Goal: Check status: Check status

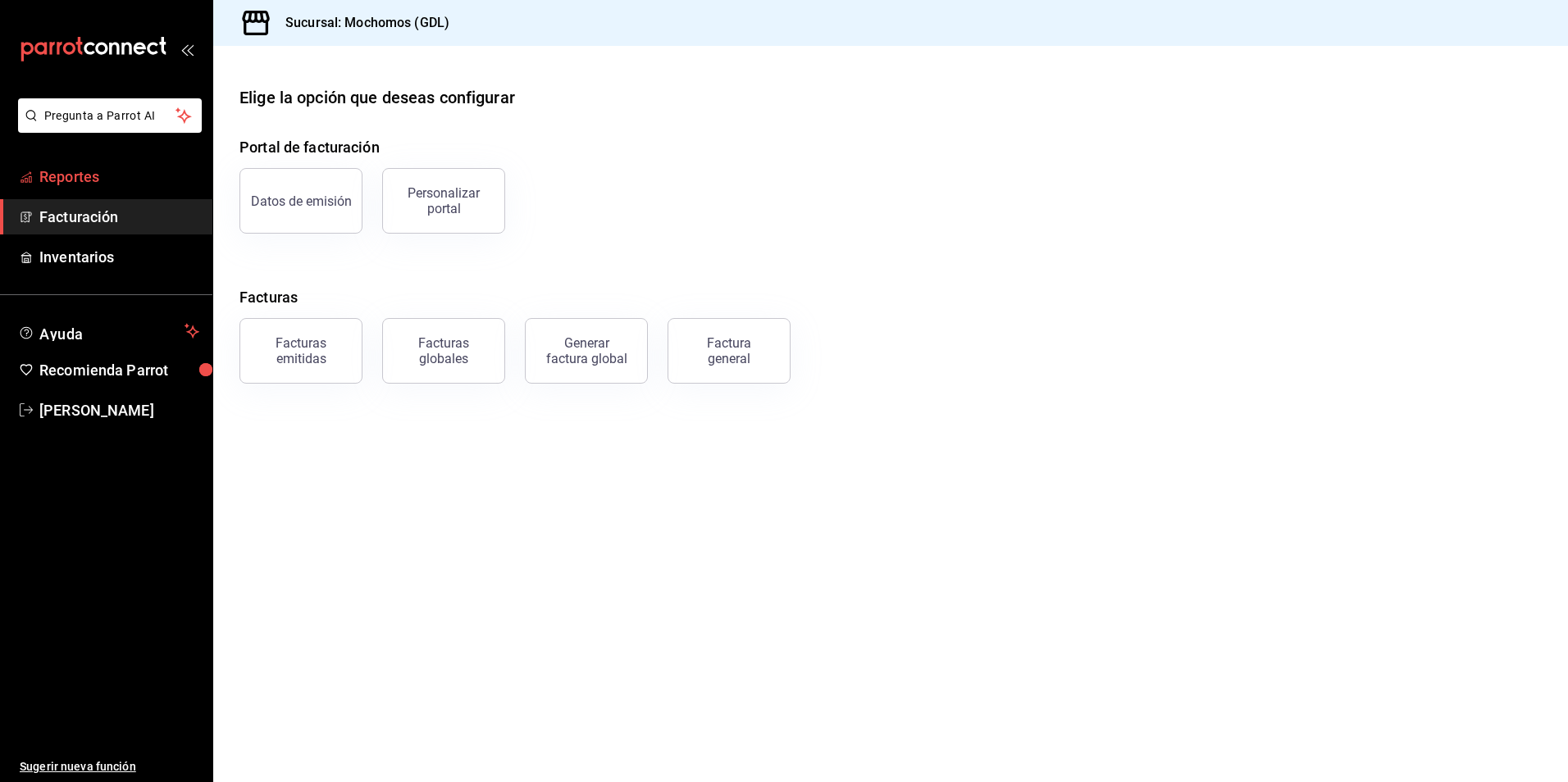
click at [132, 186] on span "Reportes" at bounding box center [119, 176] width 160 height 22
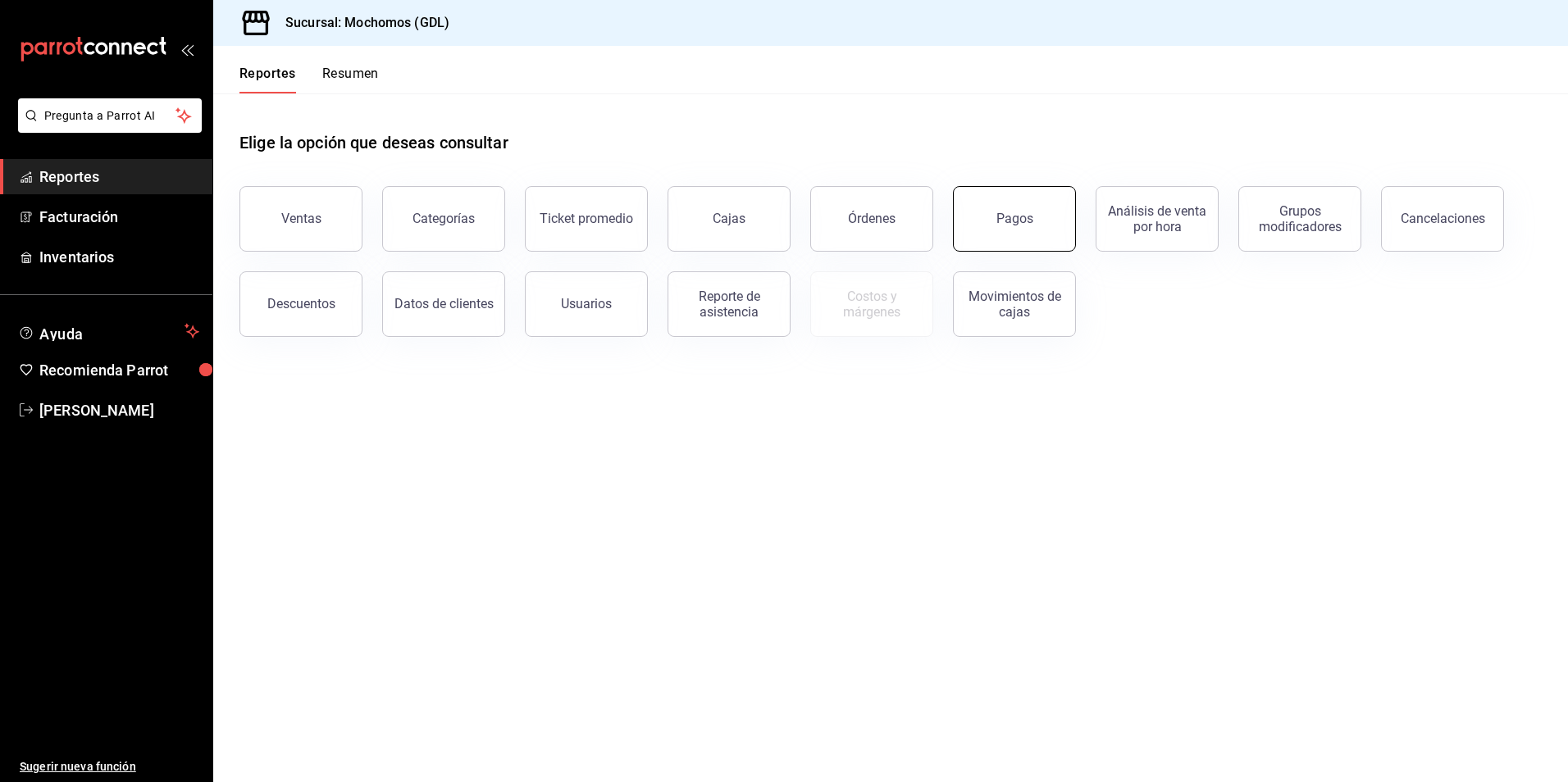
click at [1042, 208] on button "Pagos" at bounding box center [1014, 219] width 123 height 65
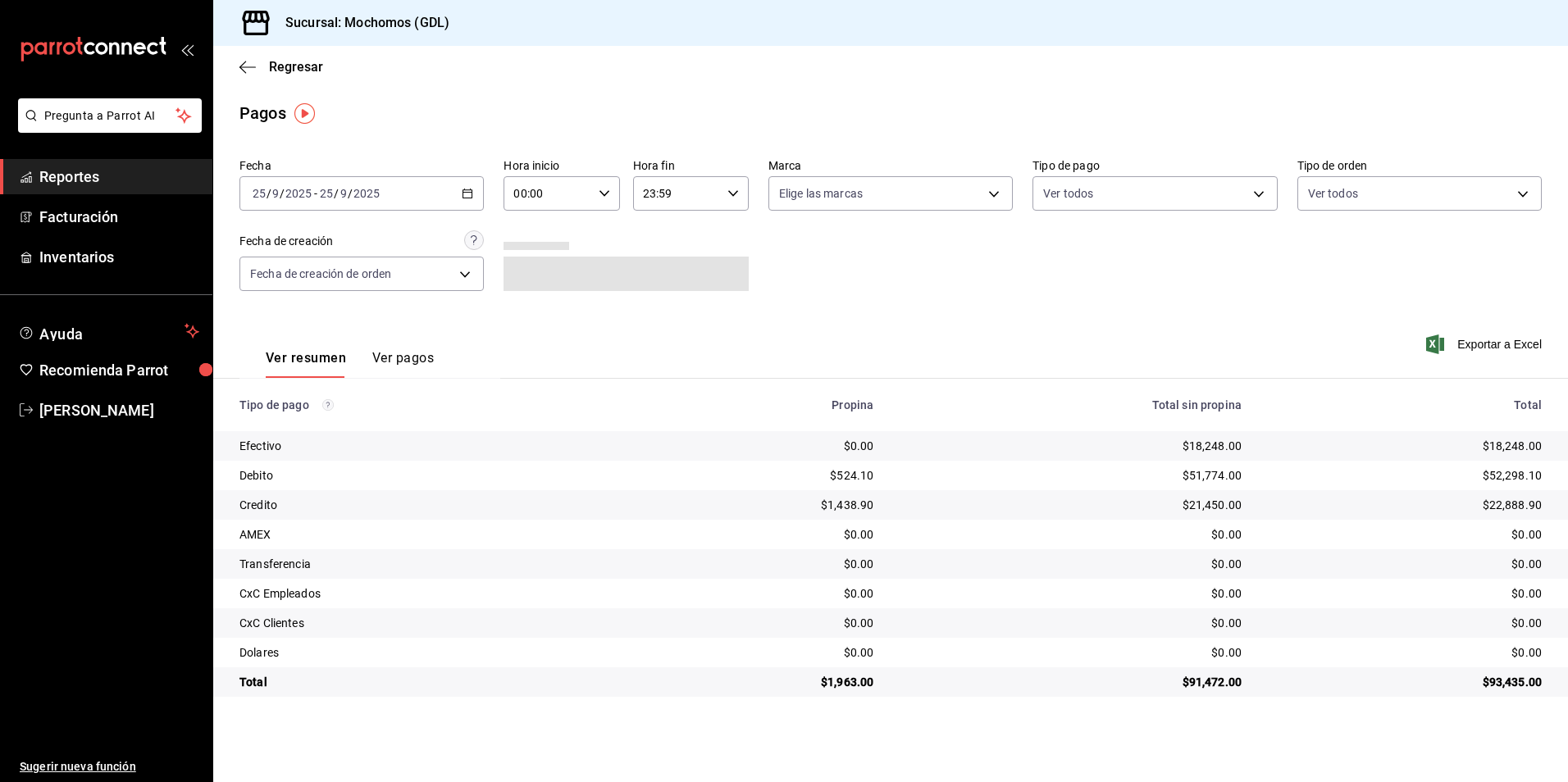
click at [504, 199] on input "00:00" at bounding box center [547, 193] width 88 height 33
click at [526, 188] on div at bounding box center [784, 391] width 1568 height 782
click at [548, 206] on input "00:00" at bounding box center [547, 193] width 88 height 33
click at [521, 262] on span "05" at bounding box center [533, 268] width 32 height 13
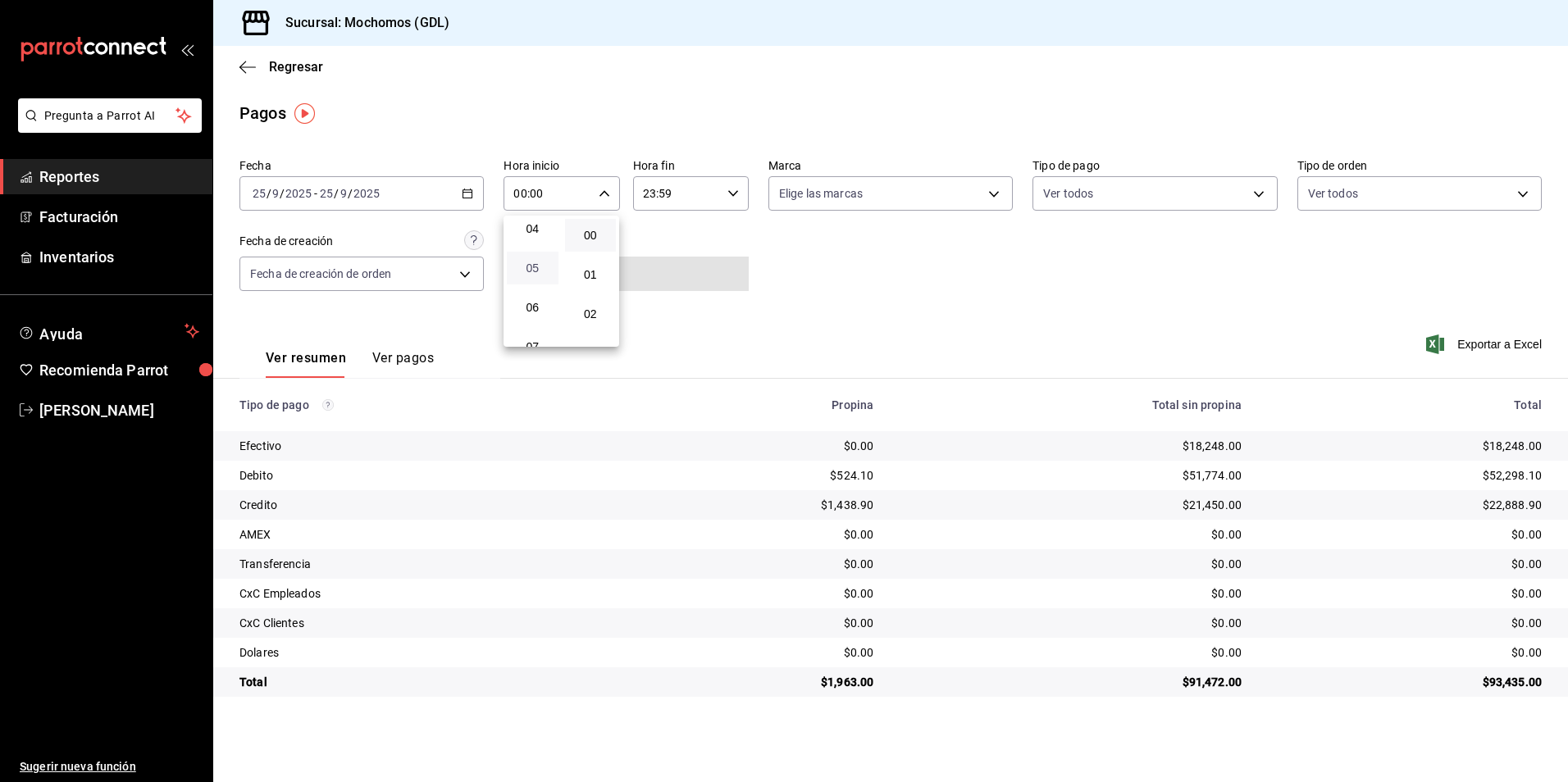
type input "05:00"
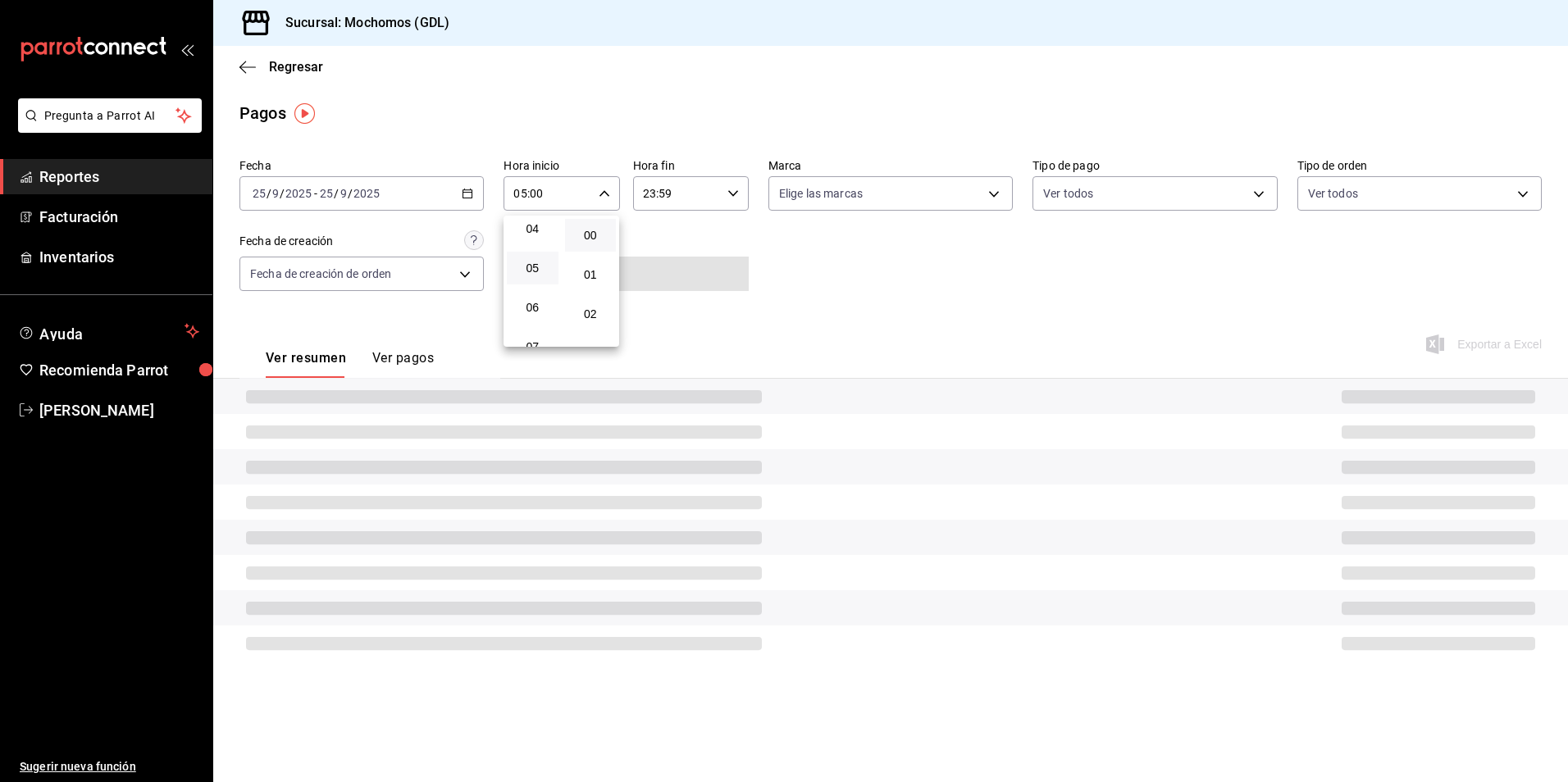
click at [816, 268] on div at bounding box center [784, 391] width 1568 height 782
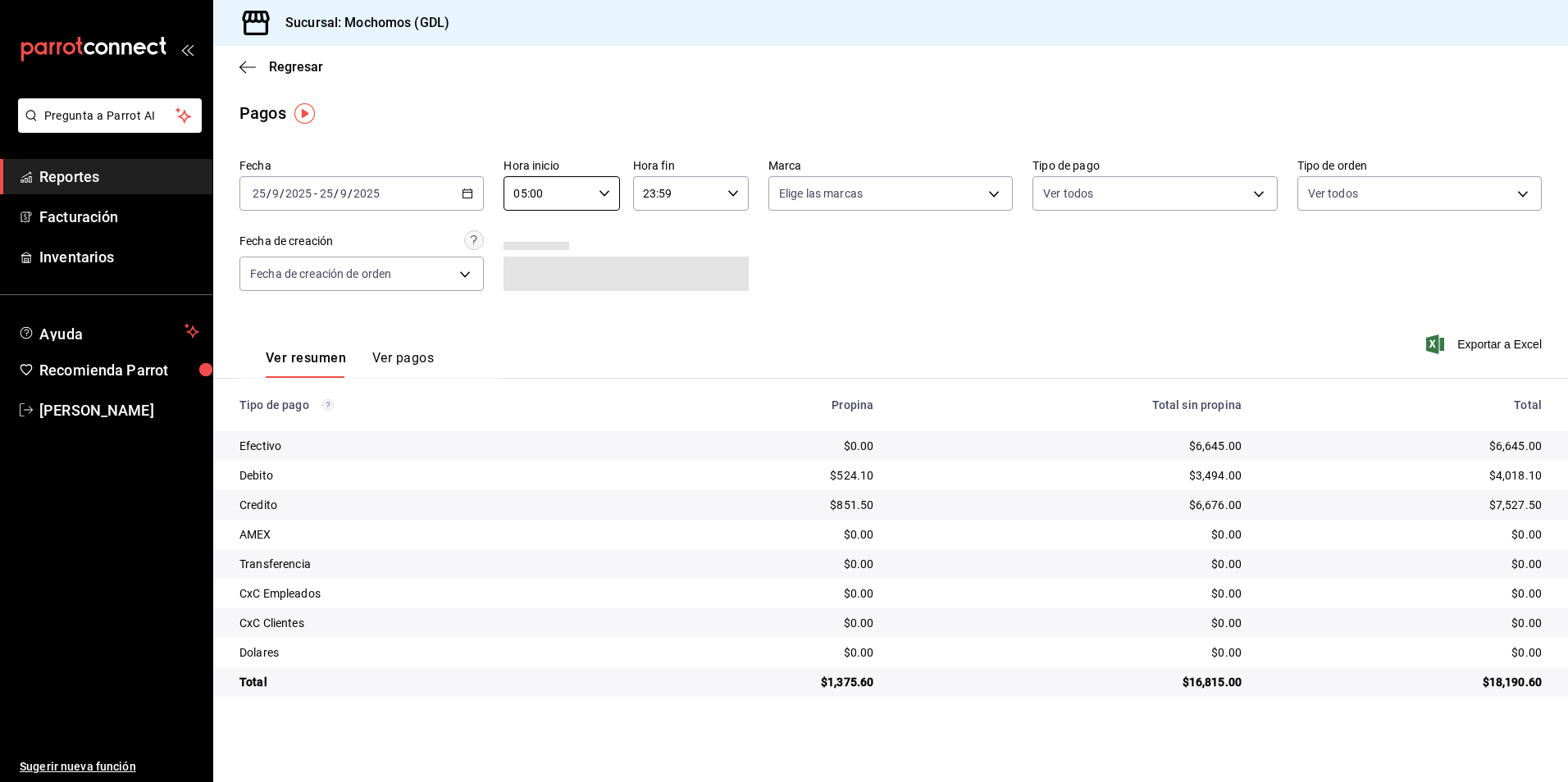
click at [818, 200] on body "Pregunta a Parrot AI Reportes Facturación Inventarios Ayuda Recomienda Parrot A…" at bounding box center [784, 391] width 1568 height 782
click at [786, 318] on input "checkbox" at bounding box center [786, 312] width 15 height 15
checkbox input "true"
type input "36c25d4a-7cb0-456c-a434-e981d54830bc"
click at [1164, 361] on div at bounding box center [784, 391] width 1568 height 782
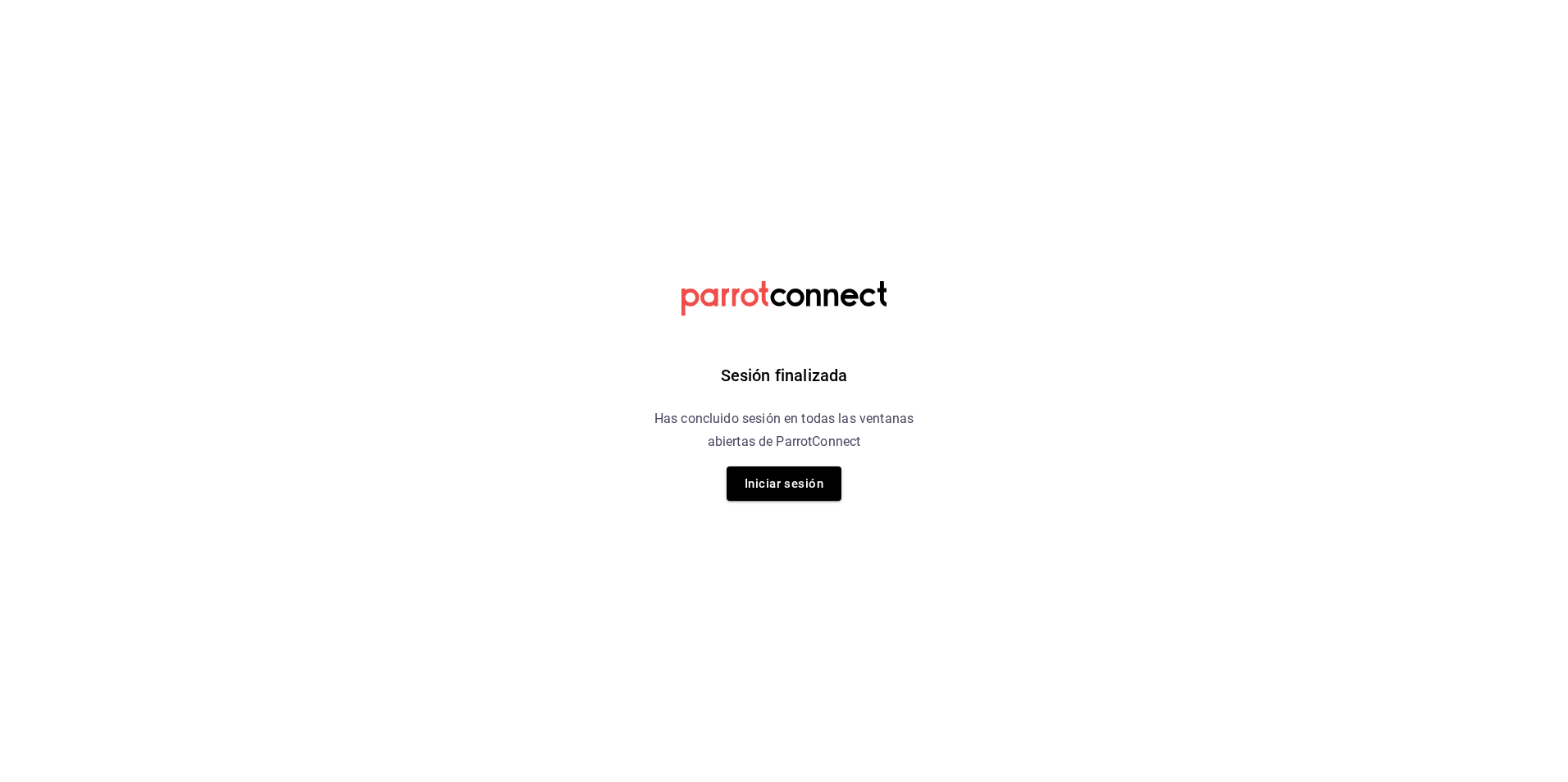
click at [826, 488] on button "Iniciar sesión" at bounding box center [784, 483] width 115 height 34
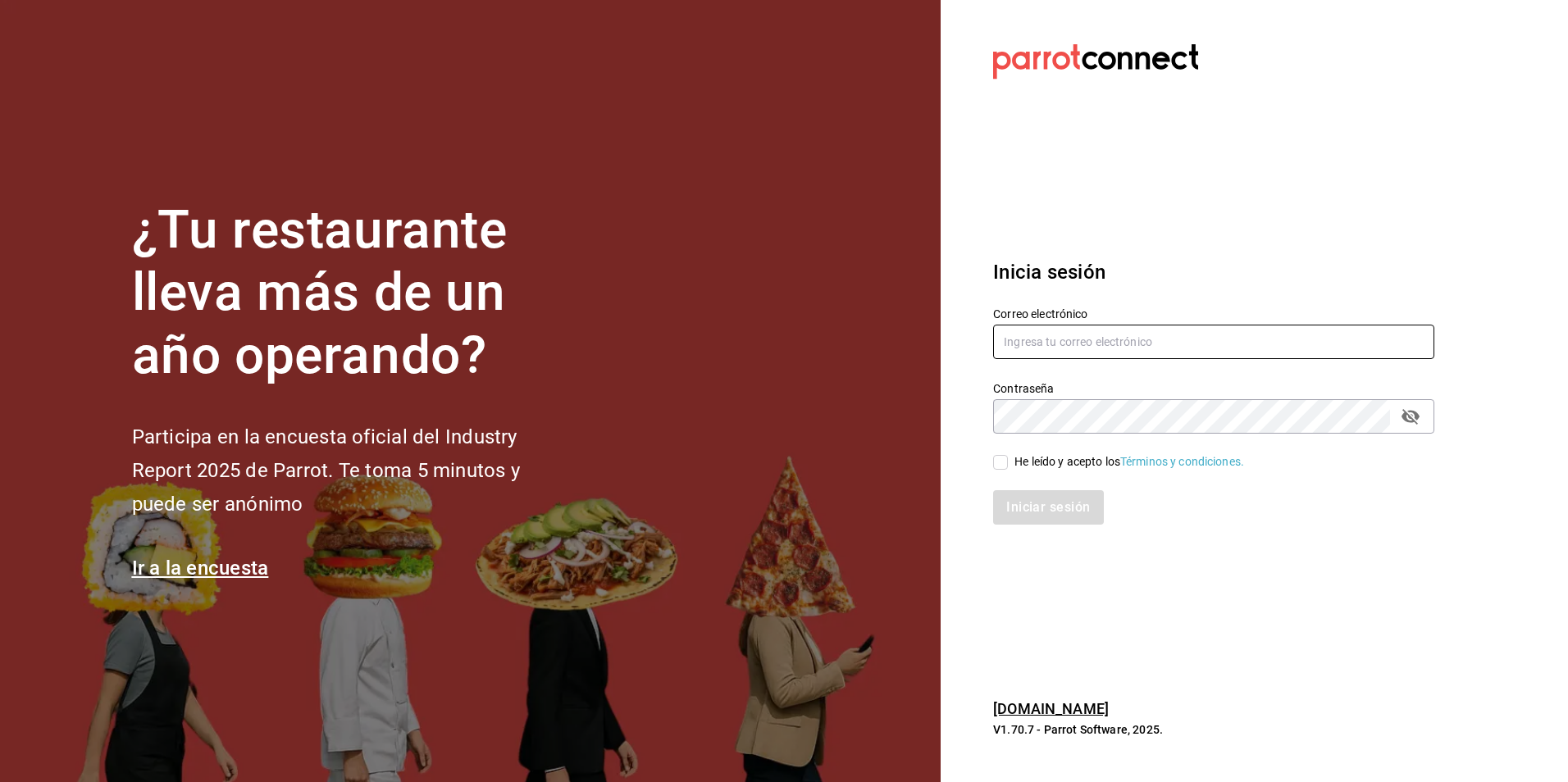
type input "atzhiri.figueroa@costeno.com"
click at [998, 461] on input "He leído y acepto los Términos y condiciones." at bounding box center [1001, 462] width 15 height 15
checkbox input "true"
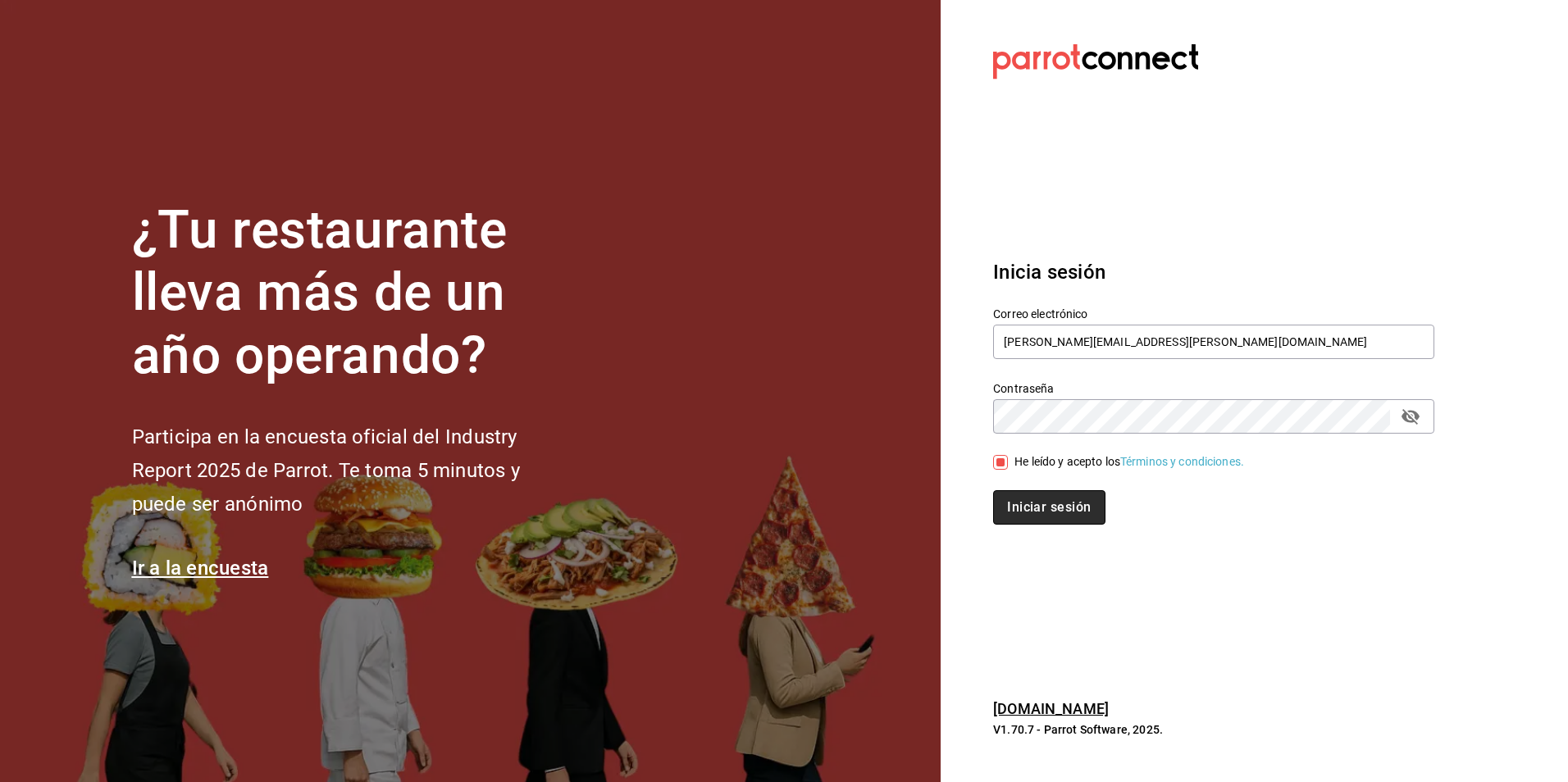
click at [1017, 505] on button "Iniciar sesión" at bounding box center [1049, 507] width 111 height 34
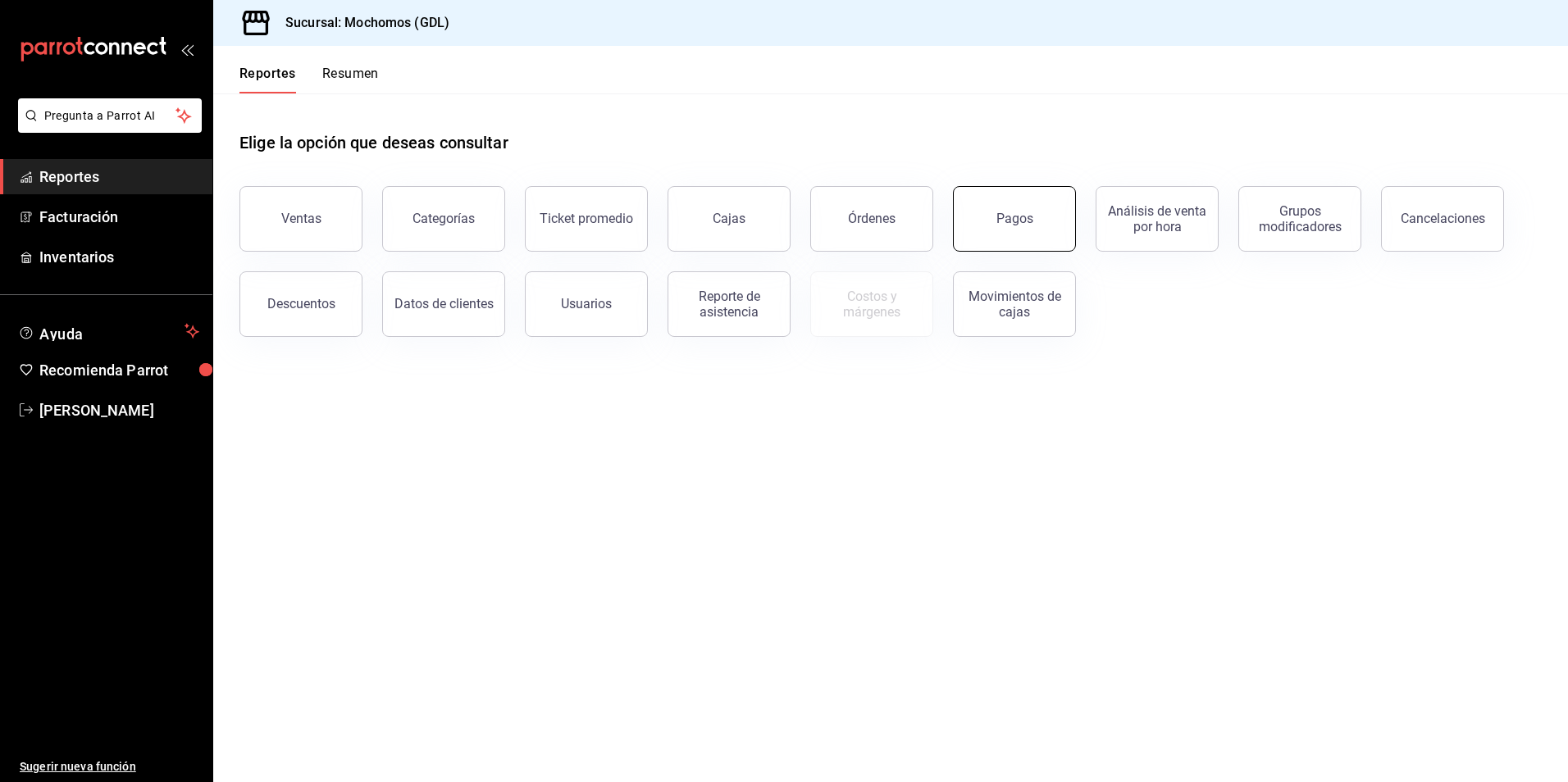
click at [1015, 222] on div "Pagos" at bounding box center [1015, 218] width 37 height 16
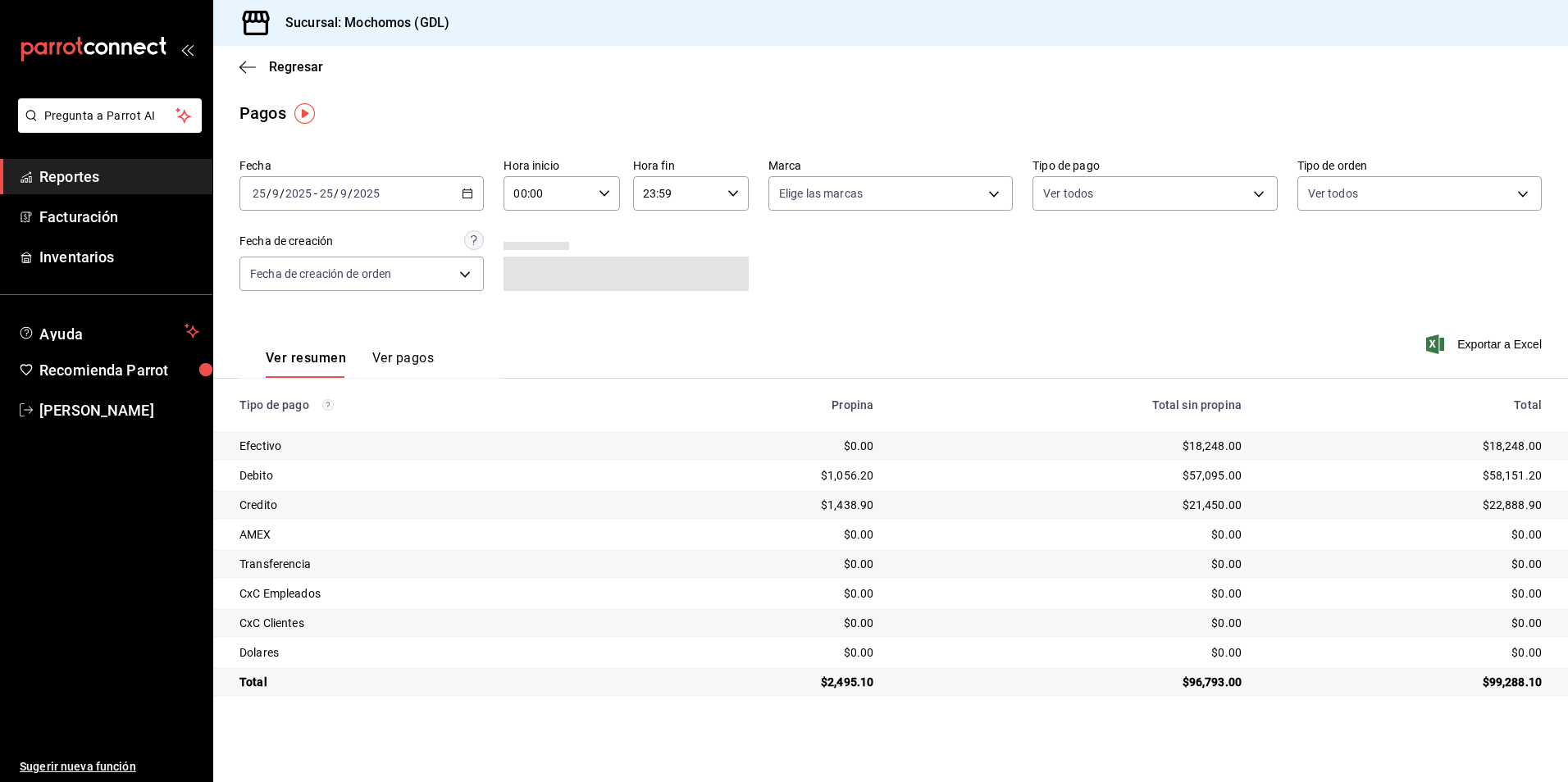
click at [465, 192] on icon "button" at bounding box center [467, 193] width 11 height 11
click at [309, 421] on span "Rango de fechas" at bounding box center [317, 427] width 127 height 17
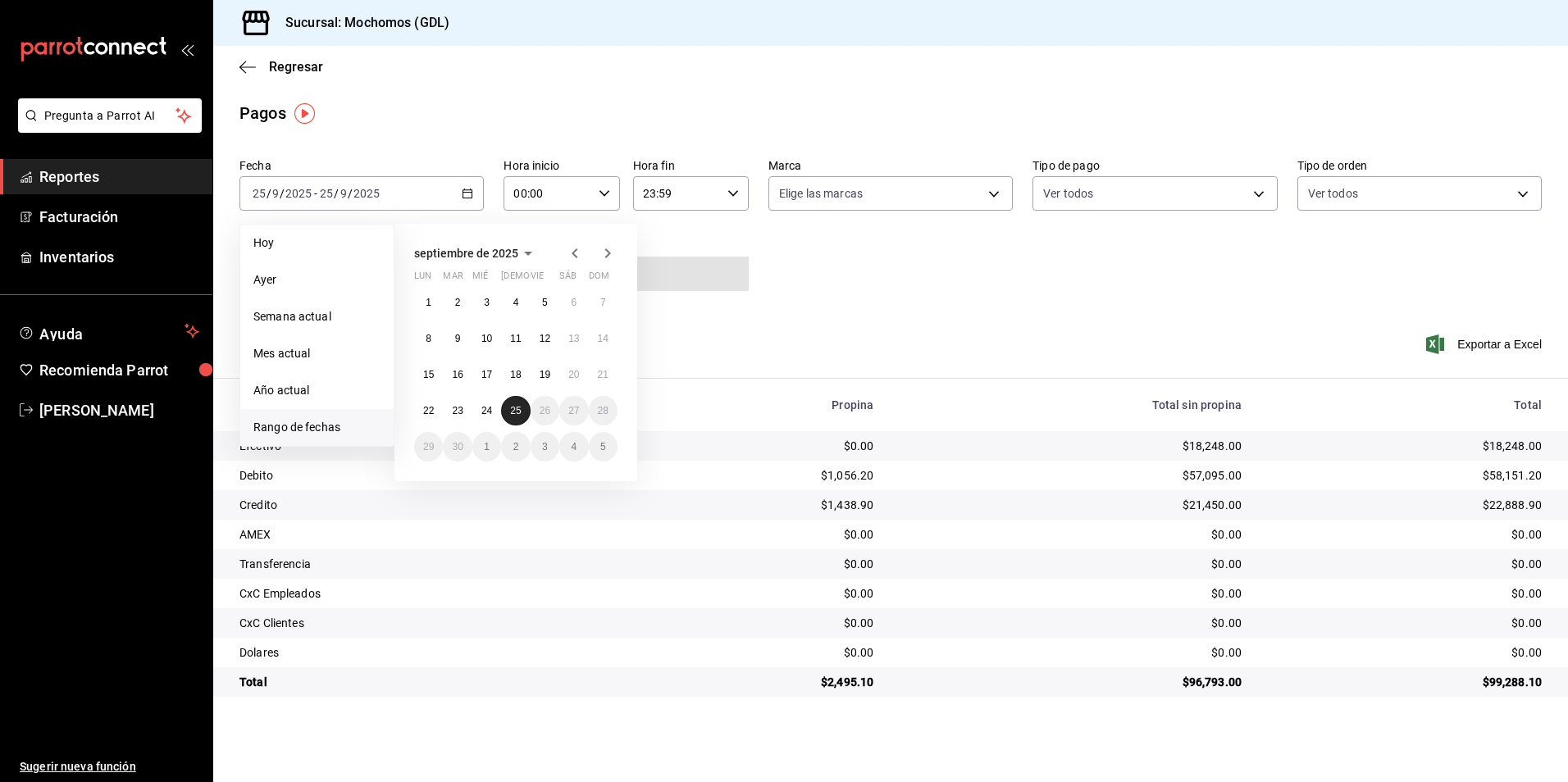
click at [509, 400] on button "25" at bounding box center [515, 410] width 28 height 29
click at [526, 404] on button "25" at bounding box center [515, 410] width 28 height 29
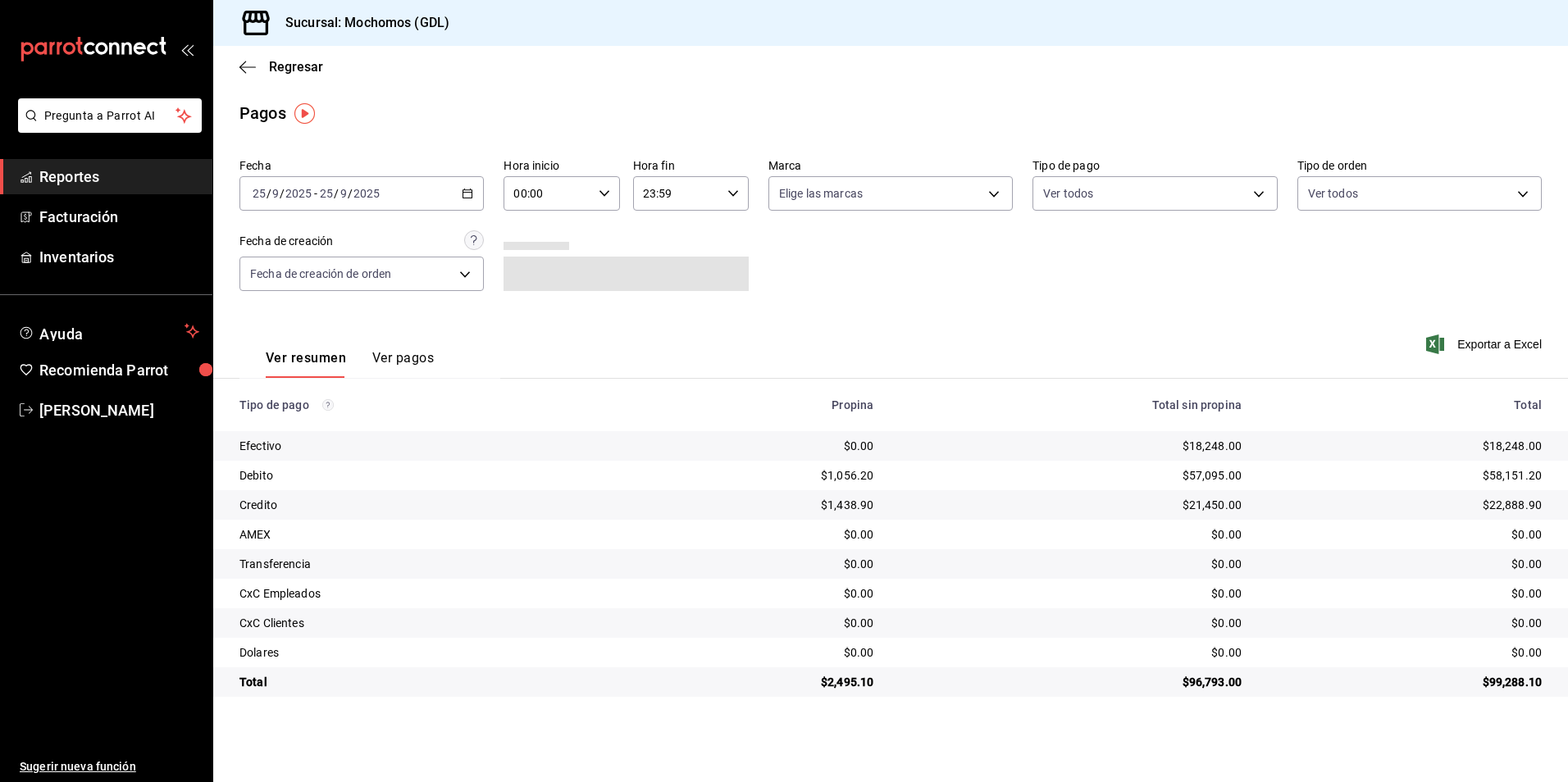
click at [605, 201] on div "00:00 Hora inicio" at bounding box center [561, 193] width 116 height 34
click at [529, 294] on button "04" at bounding box center [532, 310] width 51 height 33
type input "04:00"
click at [875, 200] on div at bounding box center [784, 391] width 1568 height 782
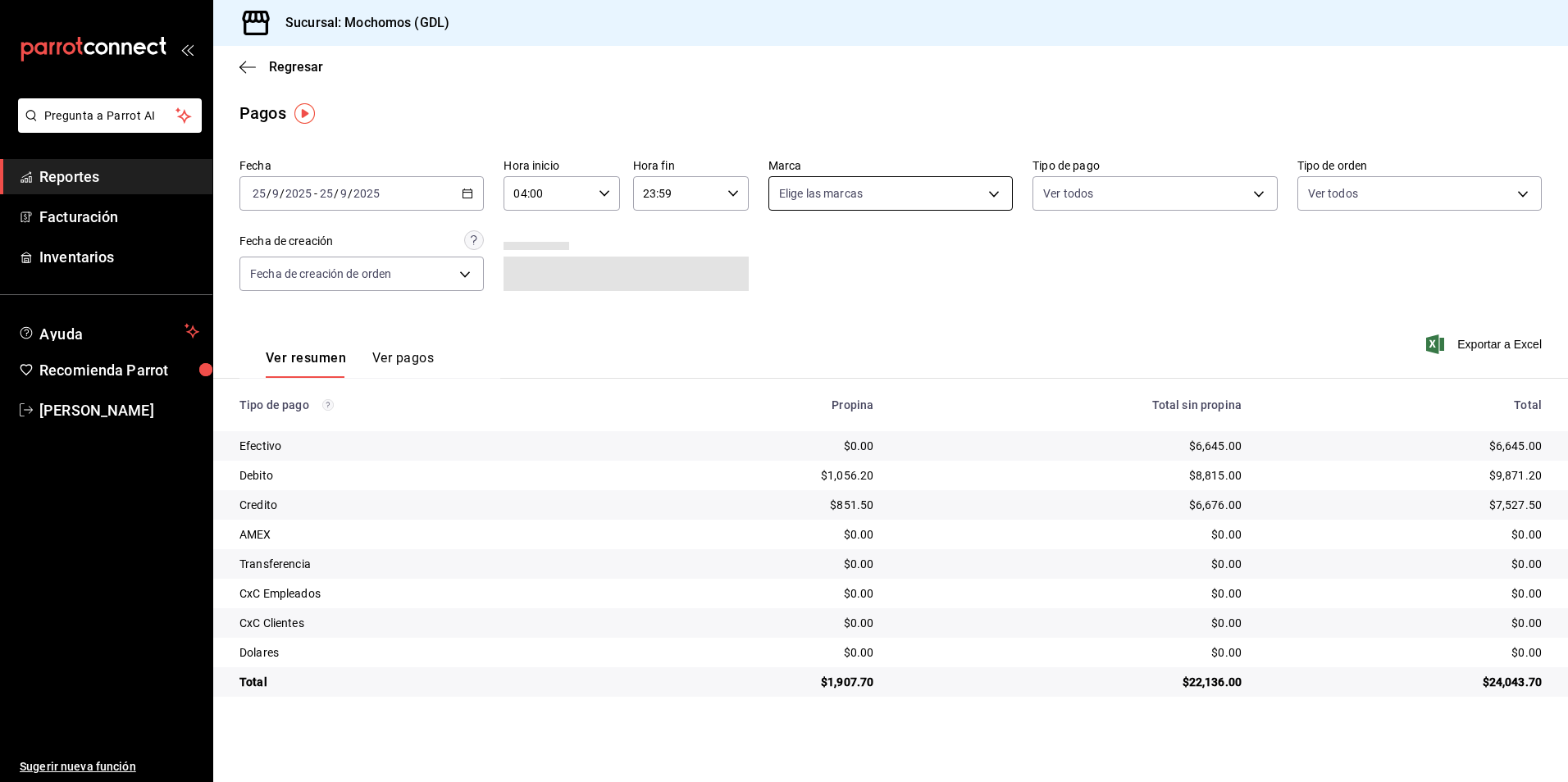
click at [832, 197] on body "Pregunta a Parrot AI Reportes Facturación Inventarios Ayuda Recomienda Parrot […" at bounding box center [784, 391] width 1568 height 782
click at [837, 303] on span "Mochomos (GDL)" at bounding box center [909, 311] width 192 height 17
type input "36c25d4a-7cb0-456c-a434-e981d54830bc"
checkbox input "true"
click at [1212, 206] on div at bounding box center [784, 391] width 1568 height 782
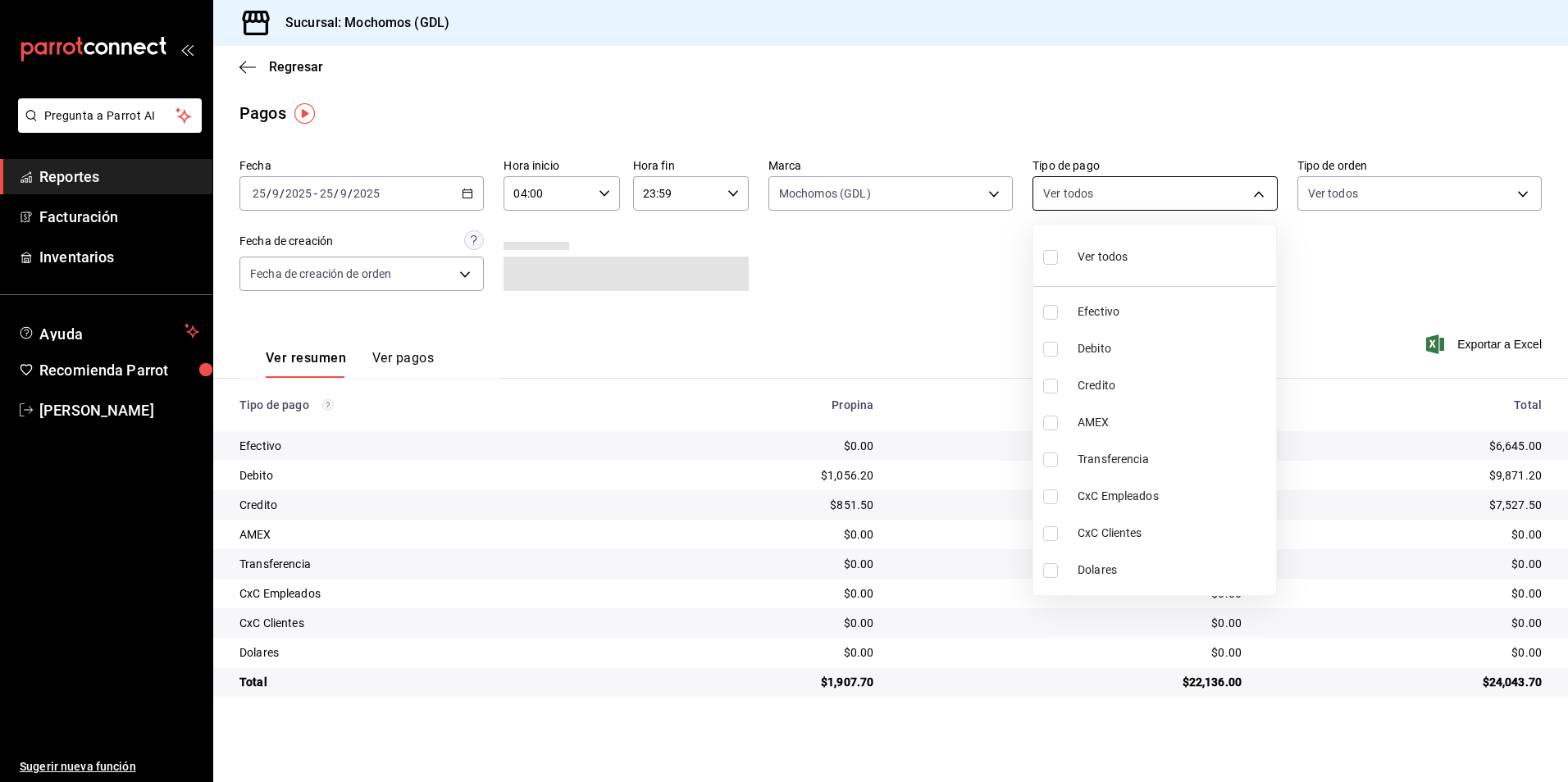
click at [1212, 205] on body "Pregunta a Parrot AI Reportes Facturación Inventarios Ayuda Recomienda Parrot […" at bounding box center [784, 391] width 1568 height 782
click at [1125, 253] on span "Ver todos" at bounding box center [1102, 256] width 50 height 17
type input "43f15ab9-6aaf-467e-828e-46d2c45c5663,c4bdfb15-5497-4aae-ad2b-38852a02f4e8,2255b…"
checkbox input "true"
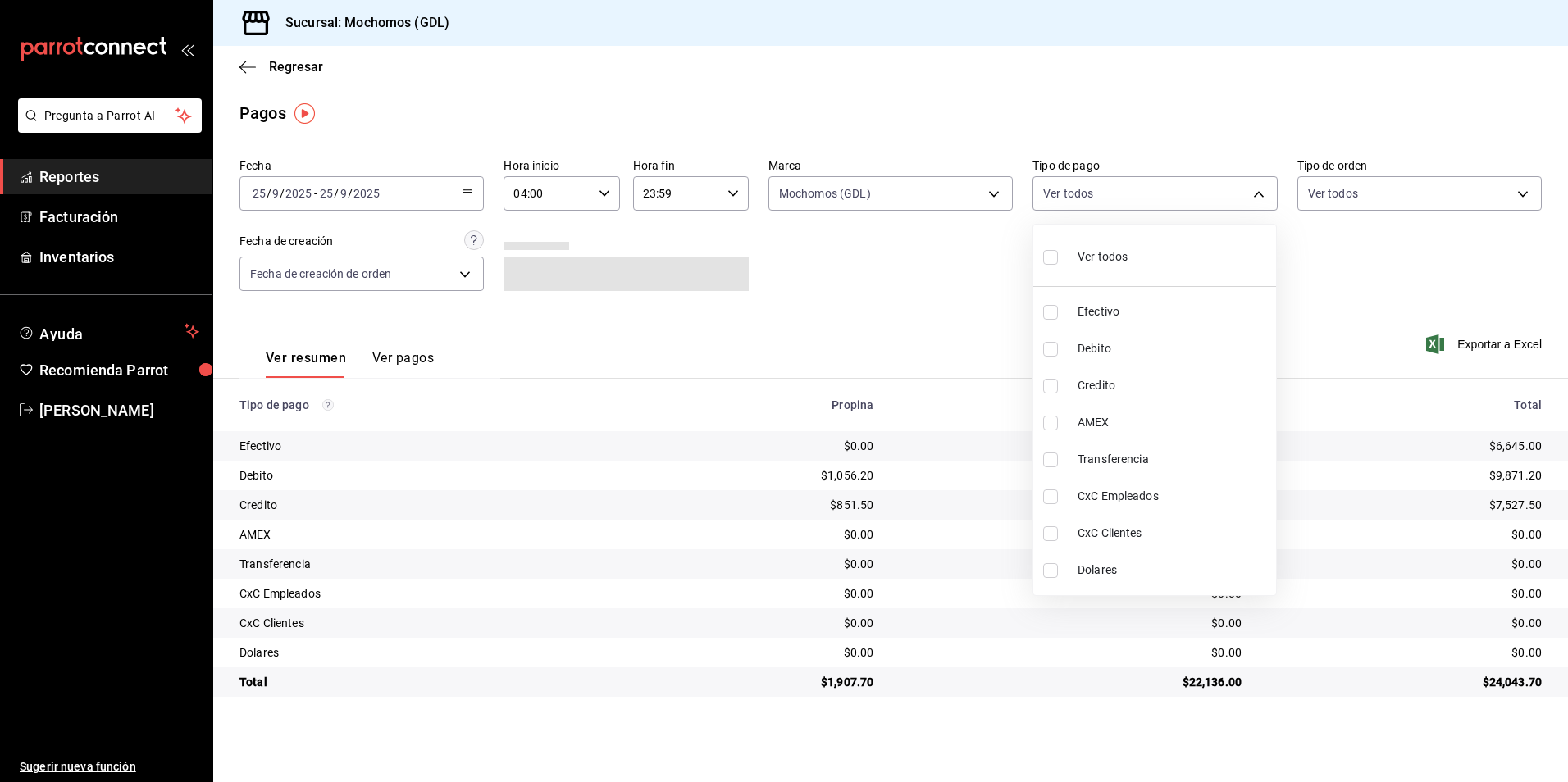
checkbox input "true"
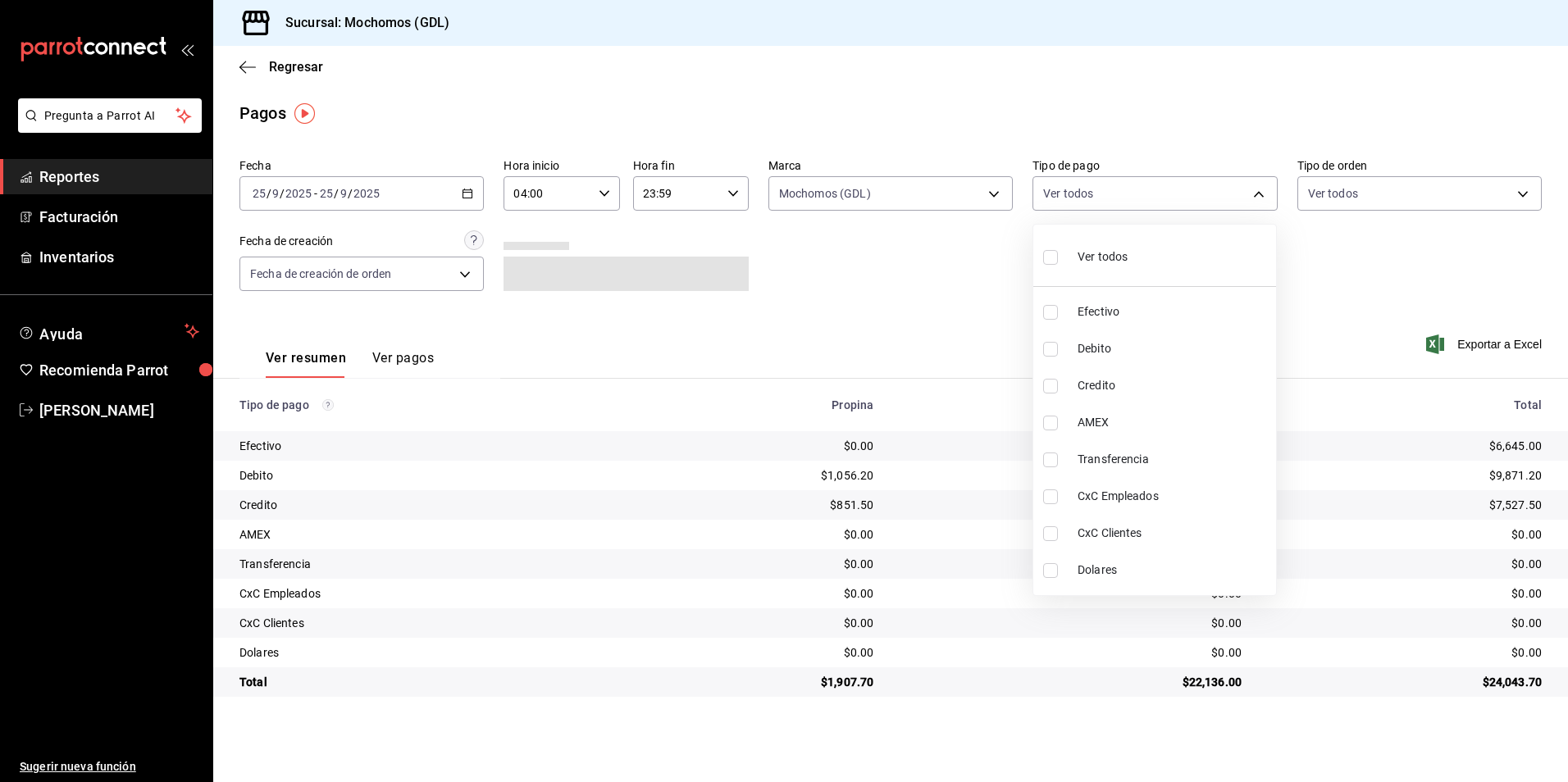
checkbox input "true"
click at [1323, 194] on div at bounding box center [784, 391] width 1568 height 782
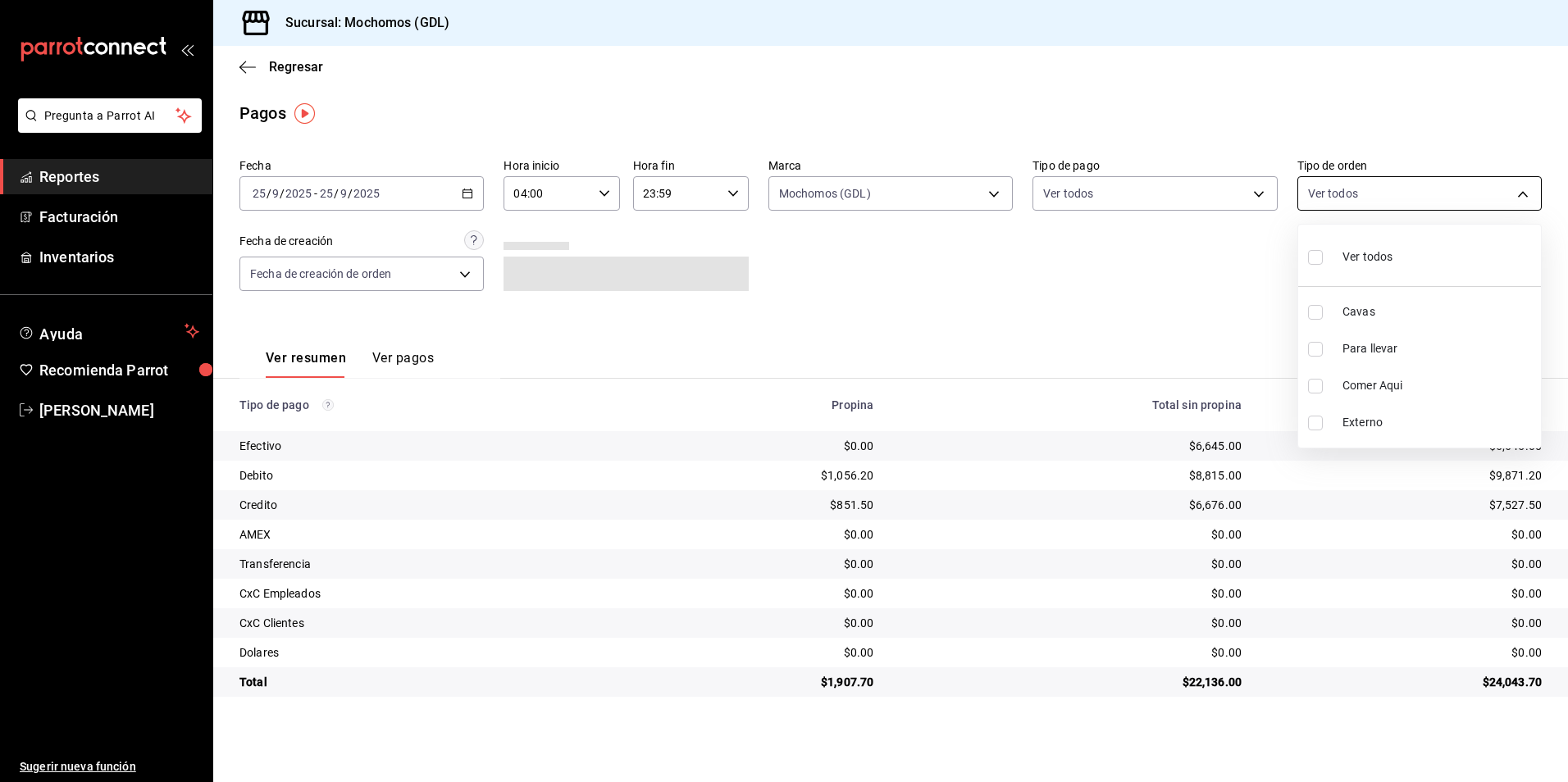
click at [1358, 195] on body "Pregunta a Parrot AI Reportes Facturación Inventarios Ayuda Recomienda Parrot […" at bounding box center [784, 391] width 1568 height 782
click at [1352, 244] on div "Ver todos" at bounding box center [1351, 255] width 85 height 35
type input "c3d0baef-30c0-4718-9d76-caab43e27316,13c4cc4a-99d2-42c0-ba96-c3de8c08c13d,7b791…"
checkbox input "true"
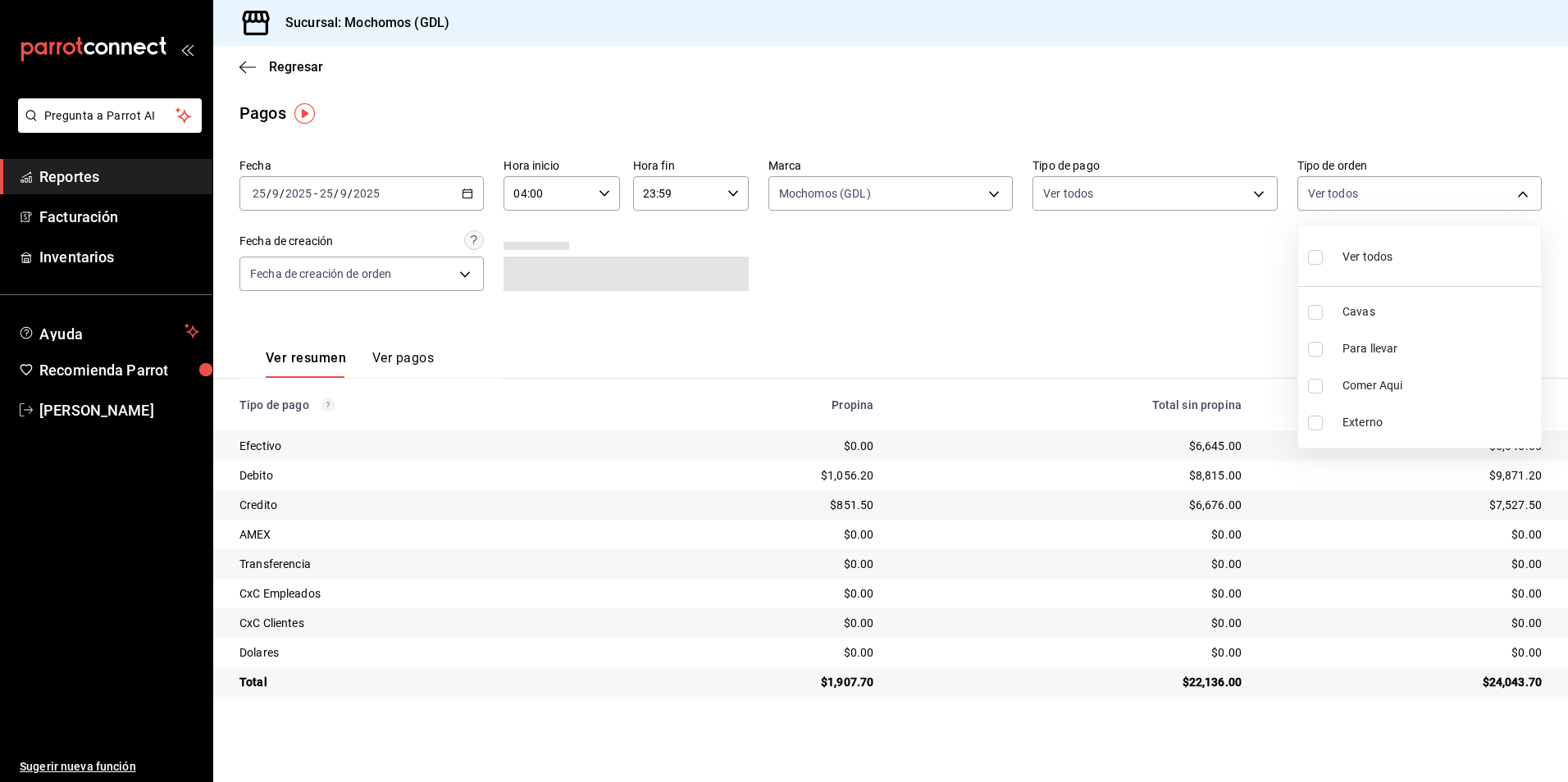
checkbox input "true"
click at [989, 327] on div at bounding box center [784, 391] width 1568 height 782
